Goal: Navigation & Orientation: Find specific page/section

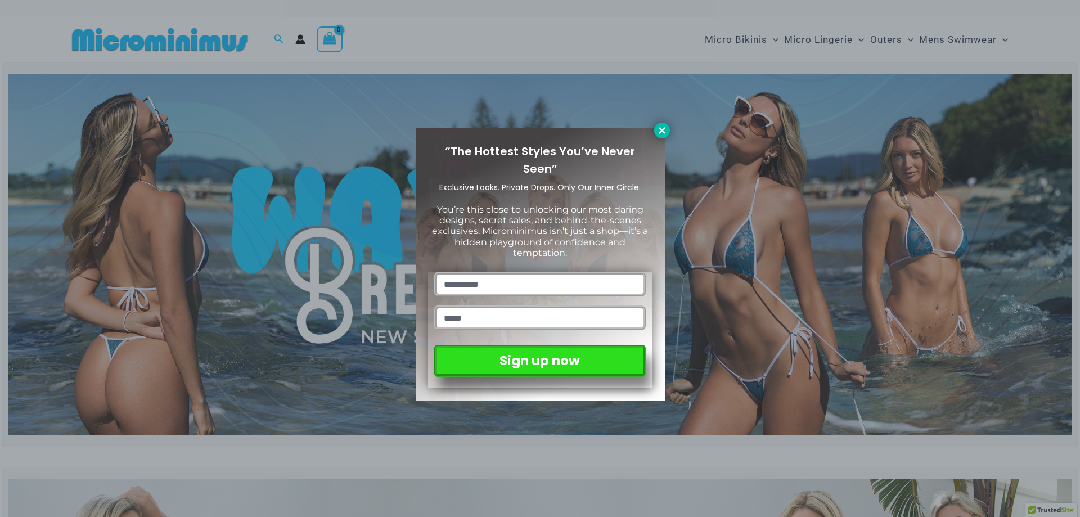
click at [659, 129] on icon at bounding box center [661, 130] width 6 height 6
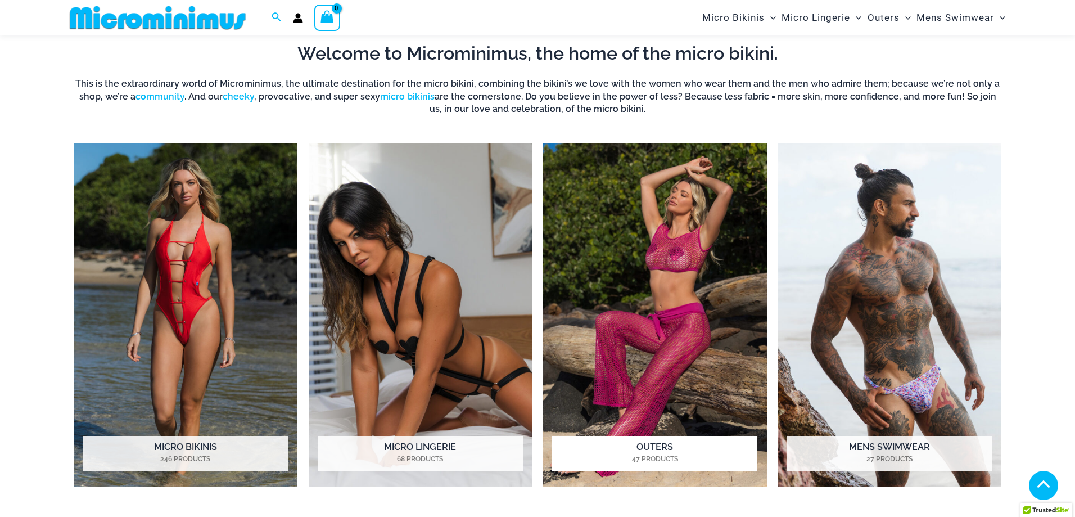
scroll to position [946, 0]
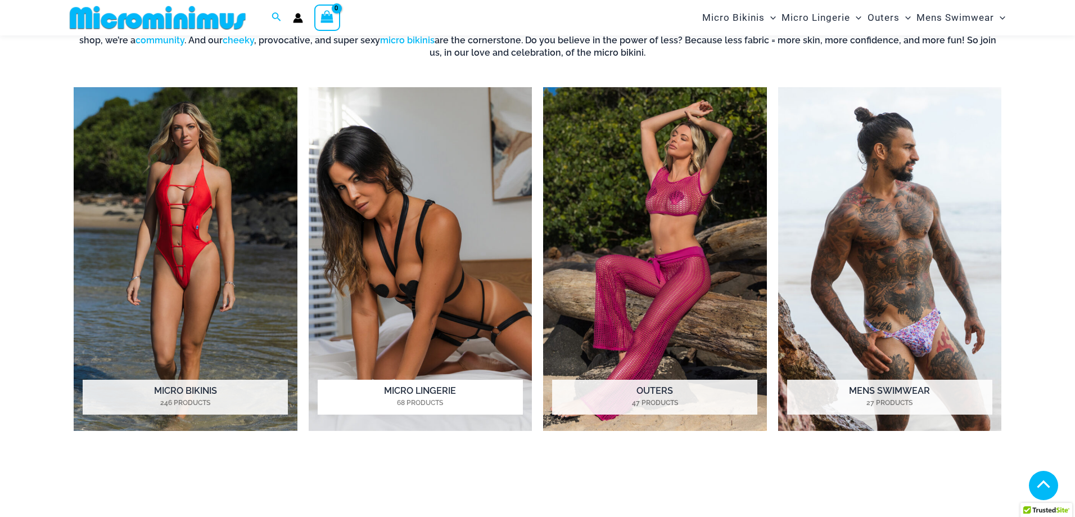
click at [437, 275] on img "Visit product category Micro Lingerie" at bounding box center [421, 259] width 224 height 344
